Goal: Task Accomplishment & Management: Manage account settings

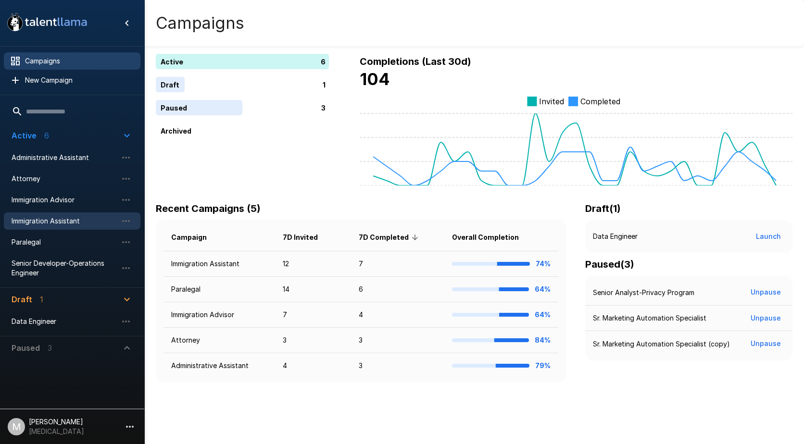
click at [78, 215] on div "Immigration Assistant" at bounding box center [72, 221] width 137 height 17
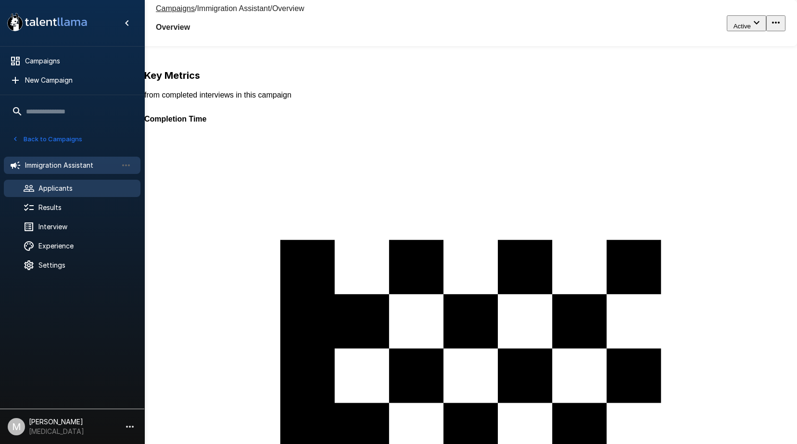
click at [54, 188] on span "Applicants" at bounding box center [85, 189] width 94 height 10
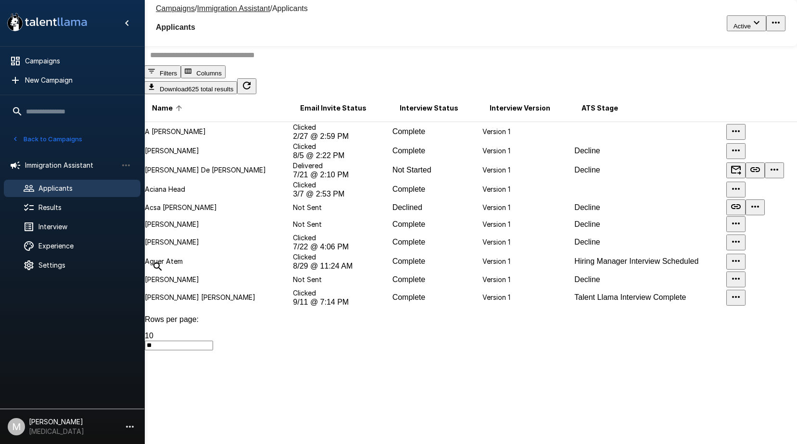
click at [263, 65] on input "text" at bounding box center [476, 55] width 664 height 21
type input "*"
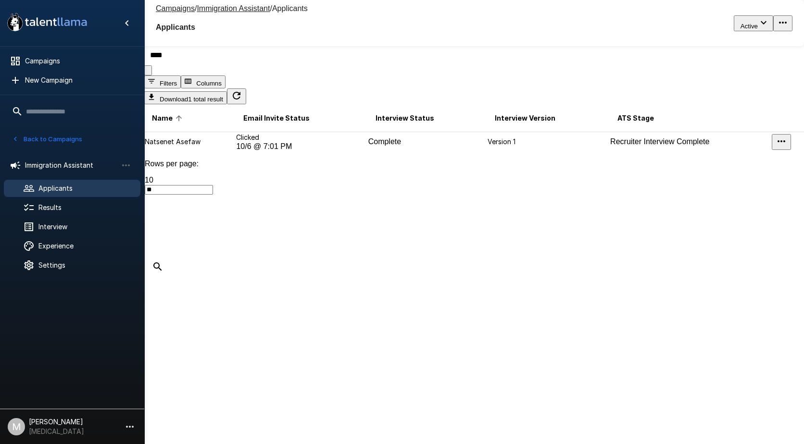
type input "****"
click at [202, 147] on p "Natsenet Asefaw" at bounding box center [190, 142] width 90 height 10
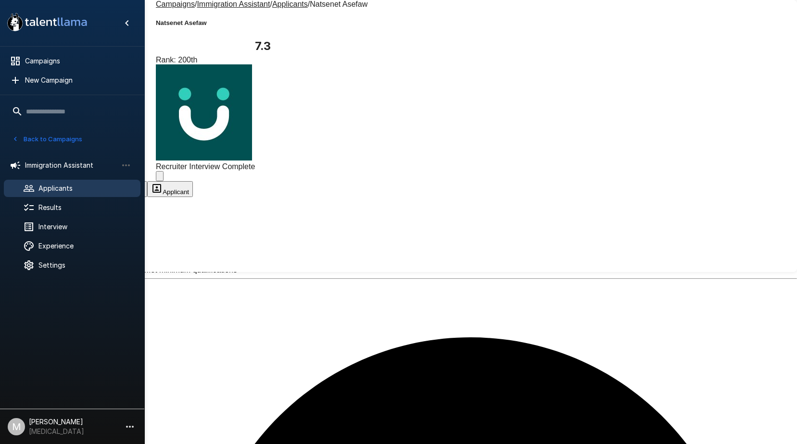
click at [97, 181] on button "Transcript" at bounding box center [73, 189] width 48 height 16
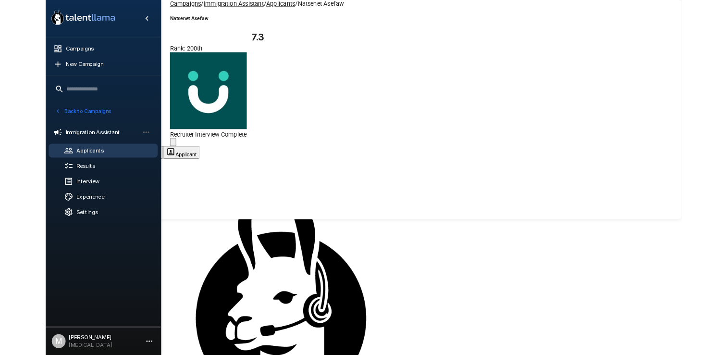
scroll to position [288, 0]
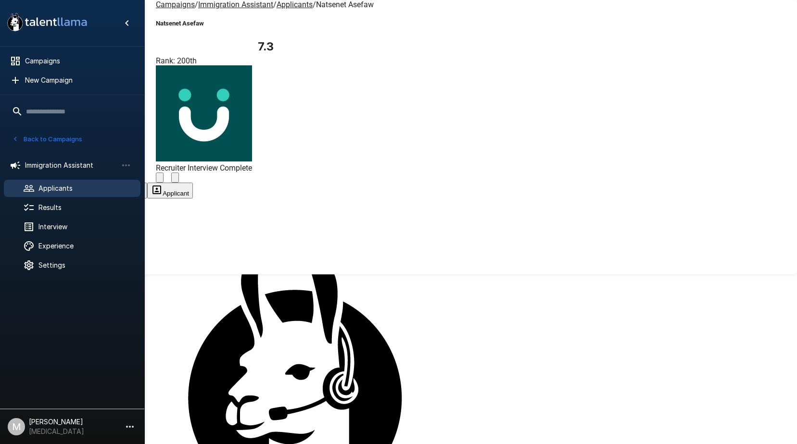
click at [280, 9] on span "Applicants" at bounding box center [294, 4] width 36 height 9
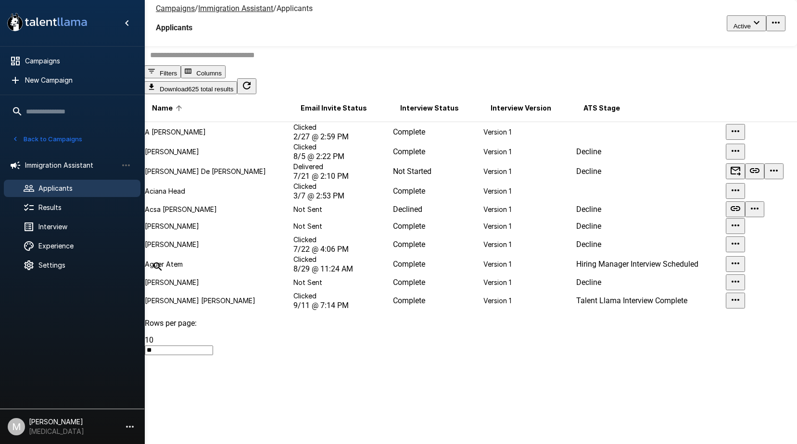
click at [217, 65] on input "text" at bounding box center [476, 55] width 664 height 21
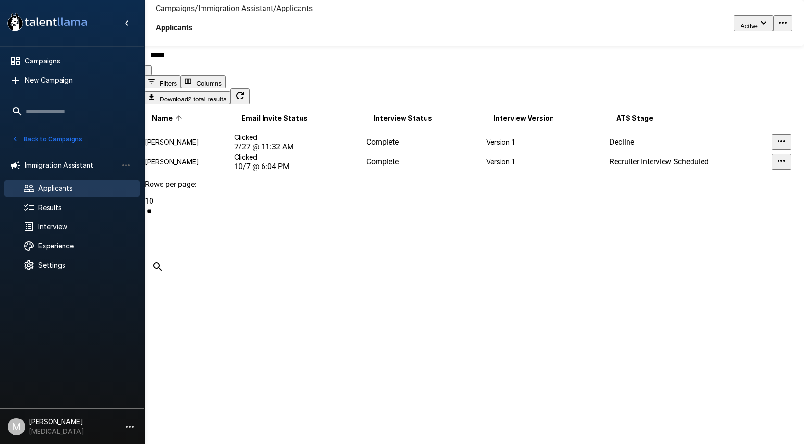
type input "*****"
click at [262, 171] on span "[DATE] 6:04 PM" at bounding box center [261, 166] width 55 height 9
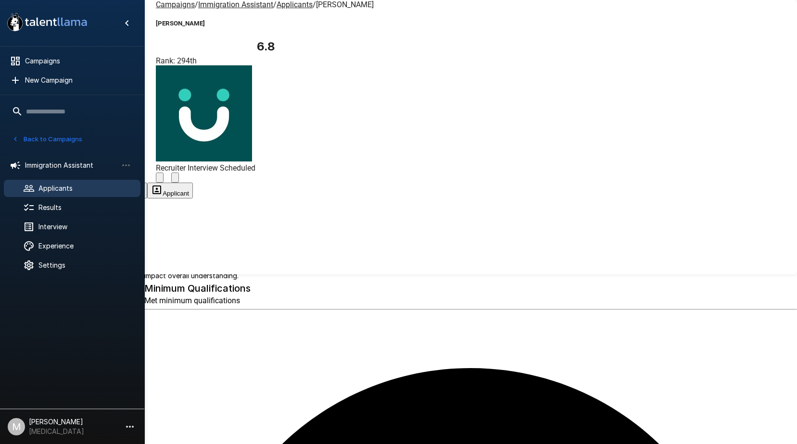
click at [41, 188] on span "Applicants" at bounding box center [85, 189] width 94 height 10
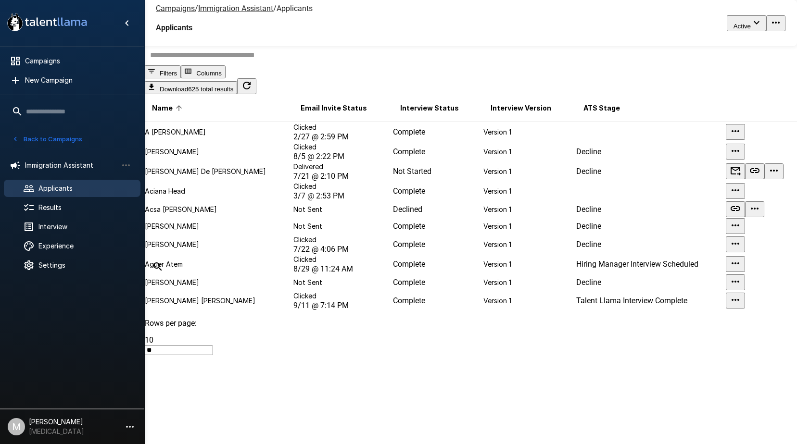
click at [241, 65] on input "text" at bounding box center [476, 55] width 664 height 21
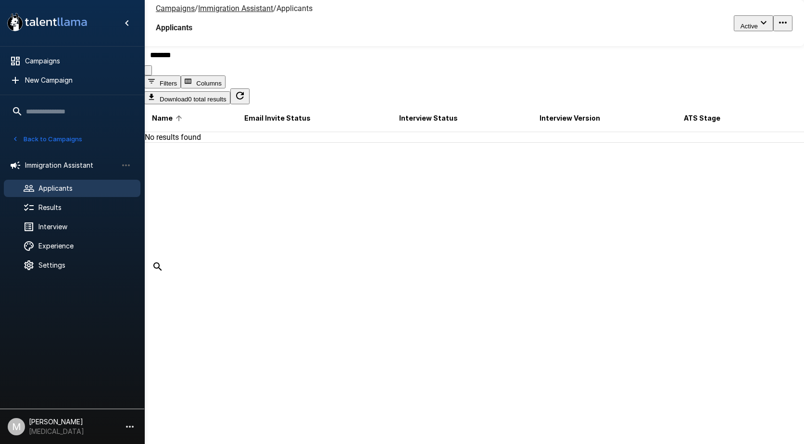
type input "******"
drag, startPoint x: 180, startPoint y: 13, endPoint x: 19, endPoint y: 32, distance: 161.7
click at [180, 13] on u "Campaigns" at bounding box center [175, 8] width 39 height 9
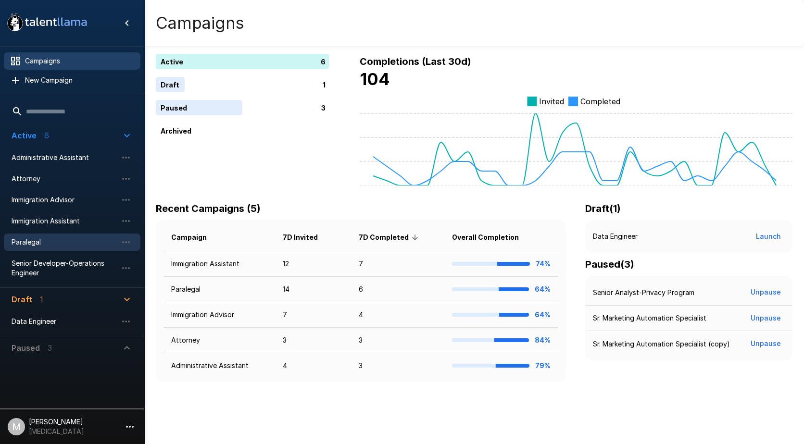
click at [41, 239] on span "Paralegal" at bounding box center [65, 243] width 106 height 10
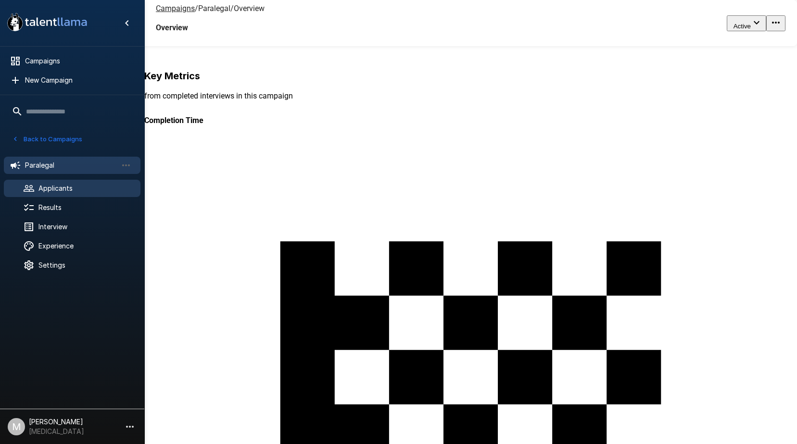
click at [52, 184] on span "Applicants" at bounding box center [85, 189] width 94 height 10
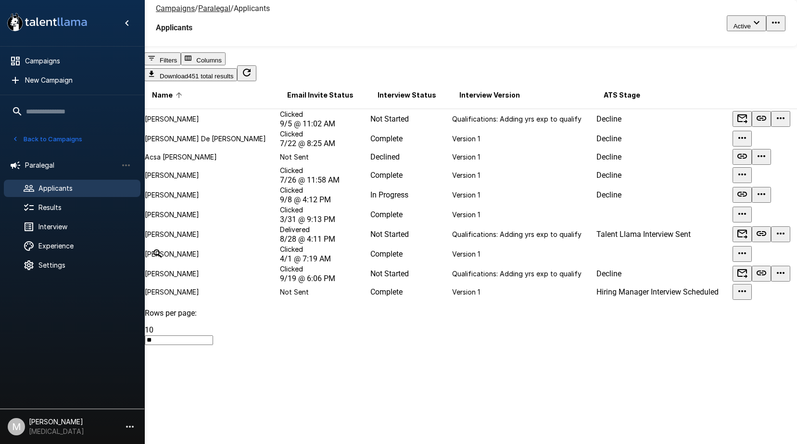
click at [210, 52] on div at bounding box center [470, 42] width 652 height 21
click at [211, 52] on input "text" at bounding box center [476, 42] width 664 height 21
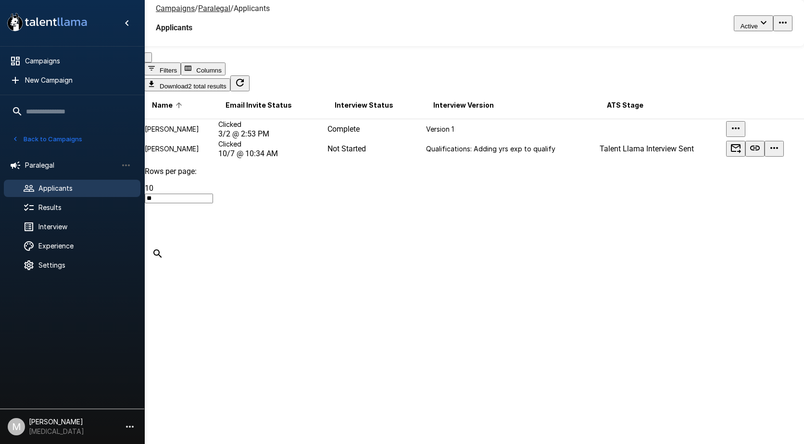
type input "******"
click at [258, 149] on p "Clicked" at bounding box center [272, 144] width 108 height 10
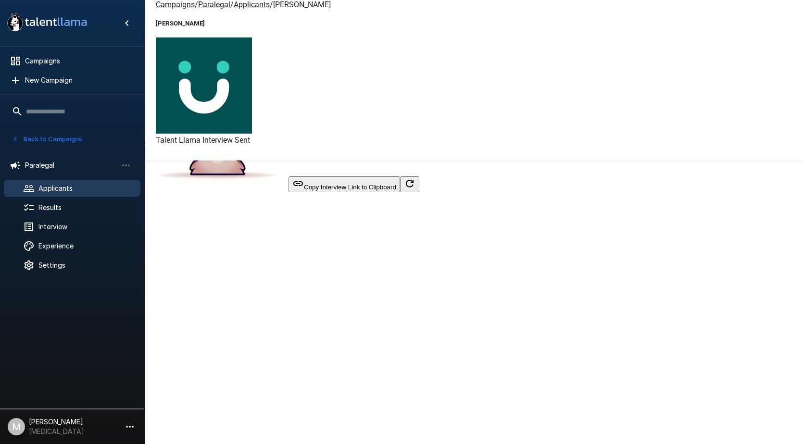
click at [400, 192] on button "Copy Interview Link to Clipboard" at bounding box center [344, 184] width 112 height 16
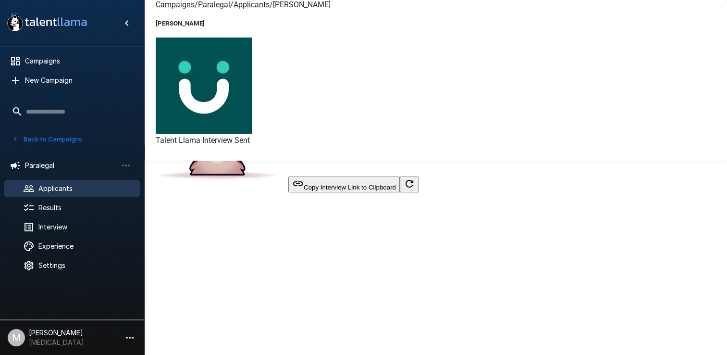
click at [173, 8] on u "Campaigns" at bounding box center [175, 4] width 39 height 9
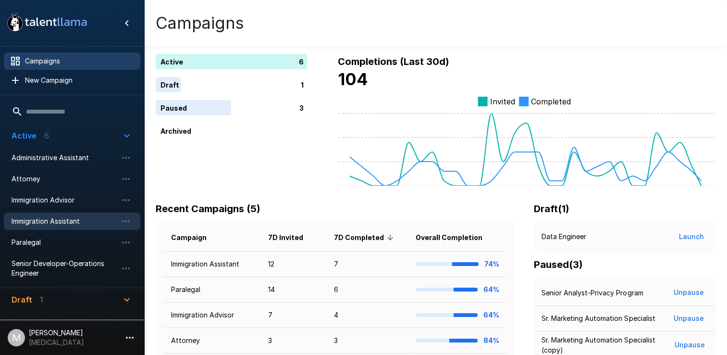
click at [42, 215] on div "Immigration Assistant" at bounding box center [72, 221] width 137 height 17
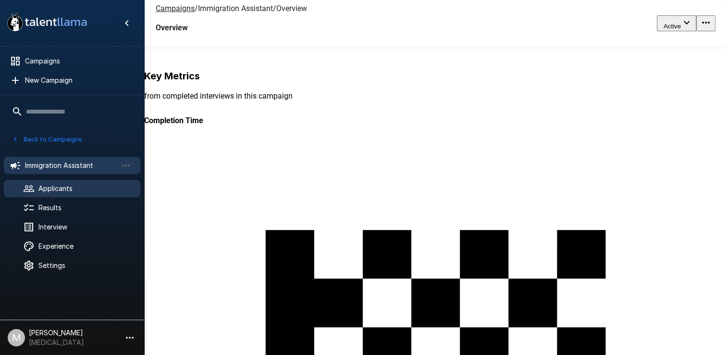
drag, startPoint x: 62, startPoint y: 178, endPoint x: 65, endPoint y: 186, distance: 8.2
click at [65, 186] on ul "Immigration Assistant Applicants Results Interview Experience Settings" at bounding box center [72, 214] width 144 height 131
click at [65, 186] on span "Applicants" at bounding box center [85, 189] width 94 height 10
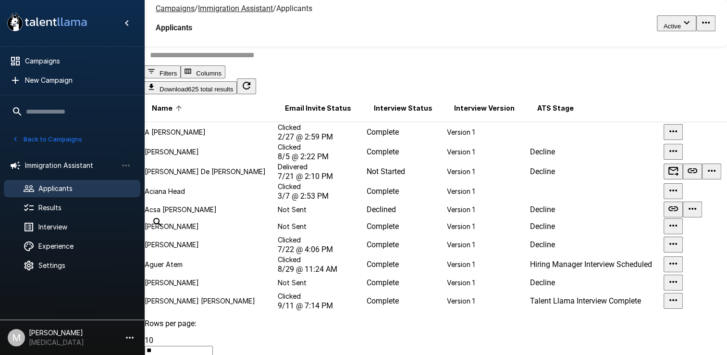
click at [222, 65] on input "text" at bounding box center [441, 55] width 595 height 21
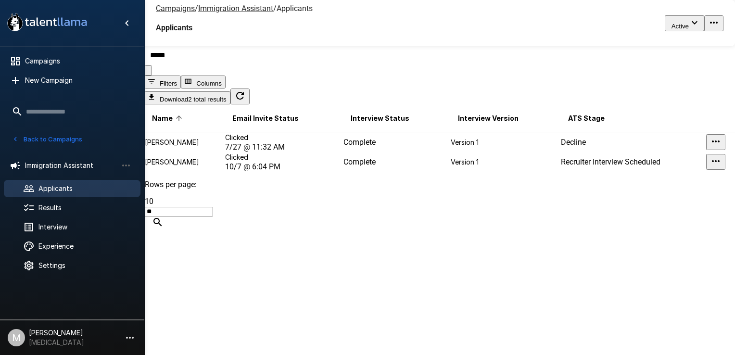
type input "*****"
click at [286, 172] on td "Clicked [DATE] 6:04 PM" at bounding box center [284, 162] width 118 height 20
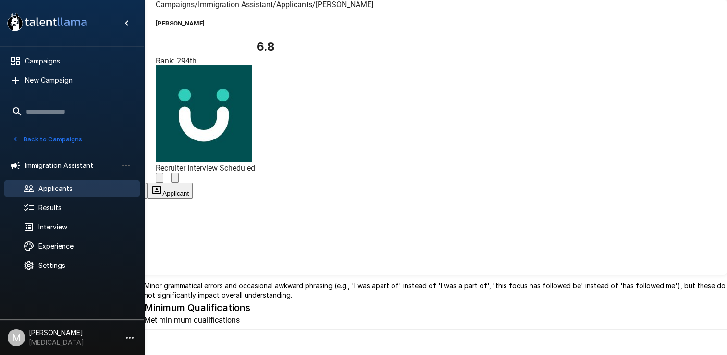
drag, startPoint x: 400, startPoint y: 88, endPoint x: 404, endPoint y: 61, distance: 28.2
click at [193, 183] on button "Applicant" at bounding box center [170, 191] width 46 height 16
